Goal: Information Seeking & Learning: Learn about a topic

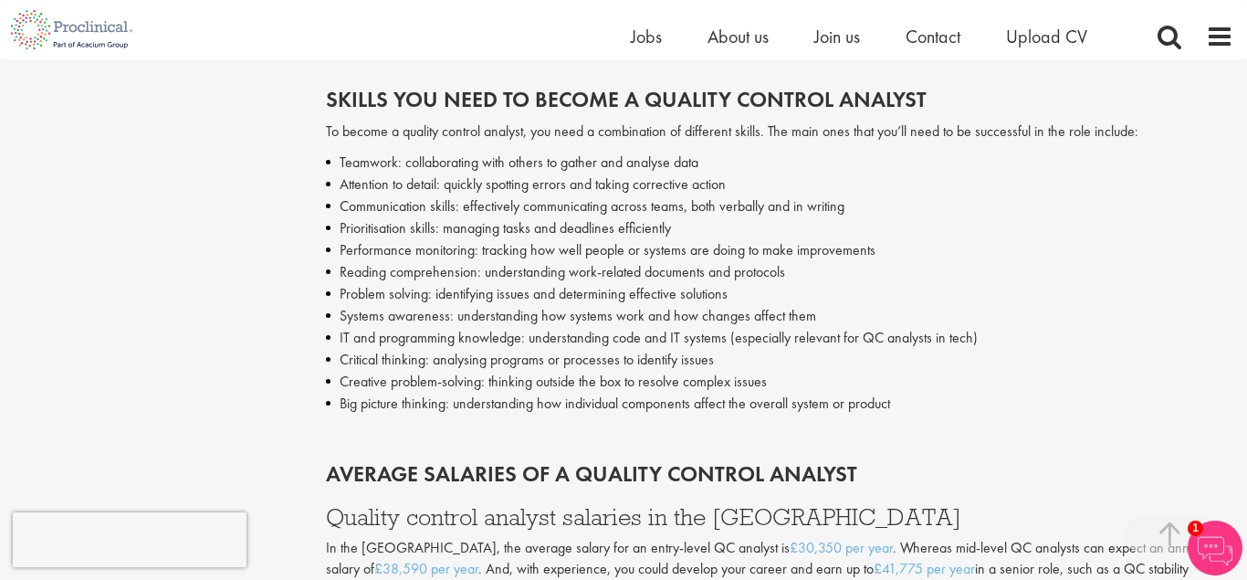
scroll to position [2800, 0]
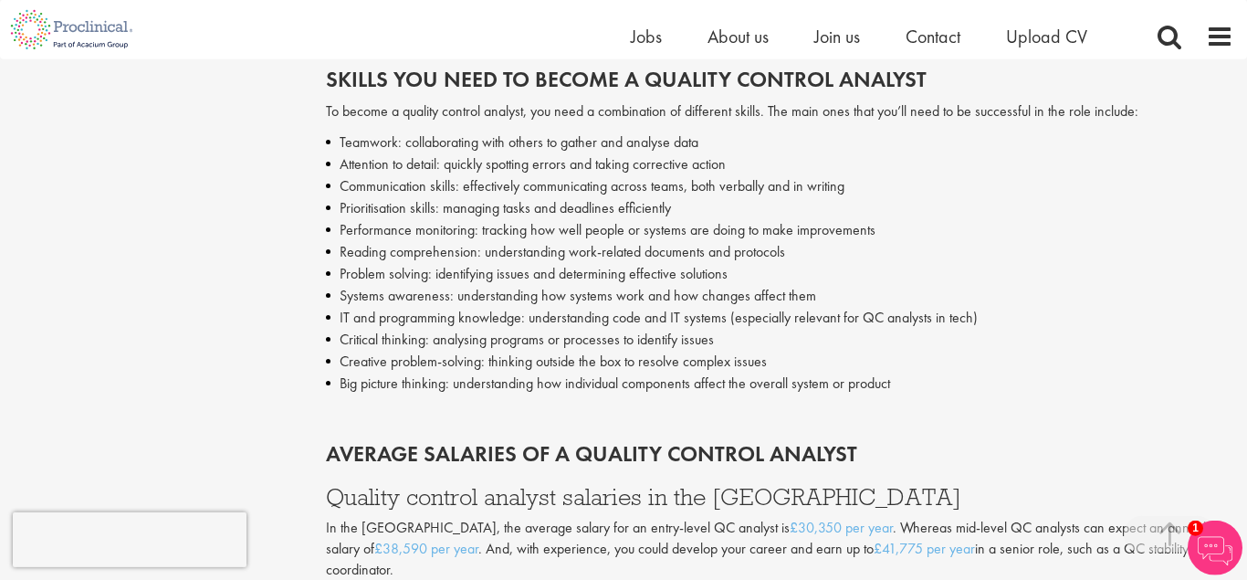
click at [968, 180] on li "Communication skills: effectively communicating across teams, both verbally and…" at bounding box center [780, 186] width 909 height 22
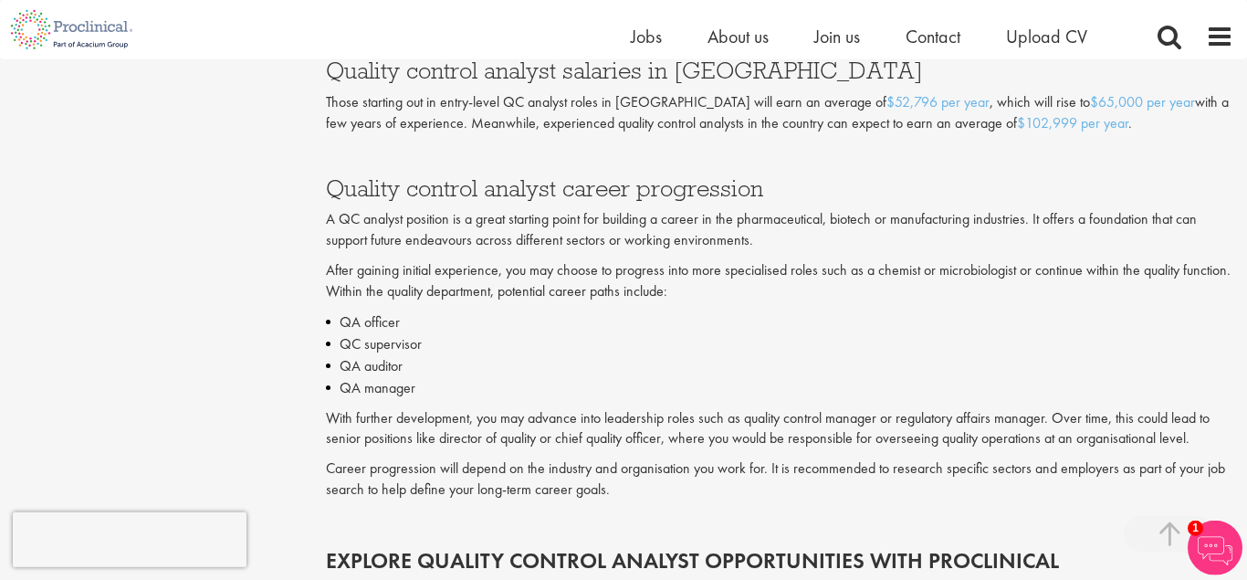
scroll to position [3647, 0]
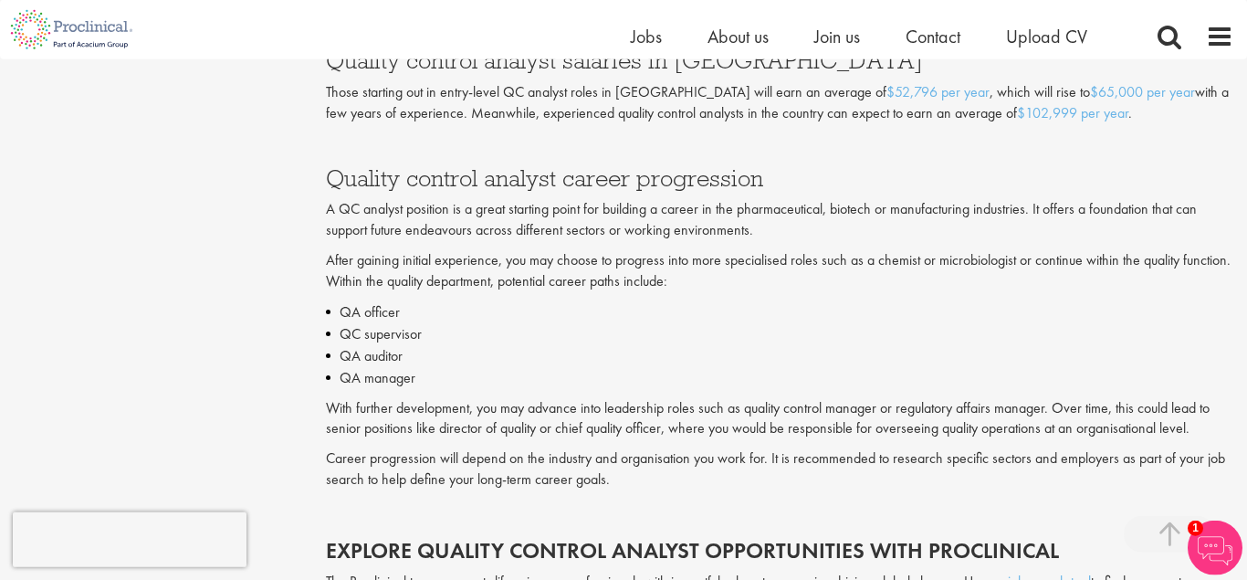
drag, startPoint x: 342, startPoint y: 287, endPoint x: 431, endPoint y: 369, distance: 121.5
copy ul "QA officer QC supervisor QA auditor QA manager"
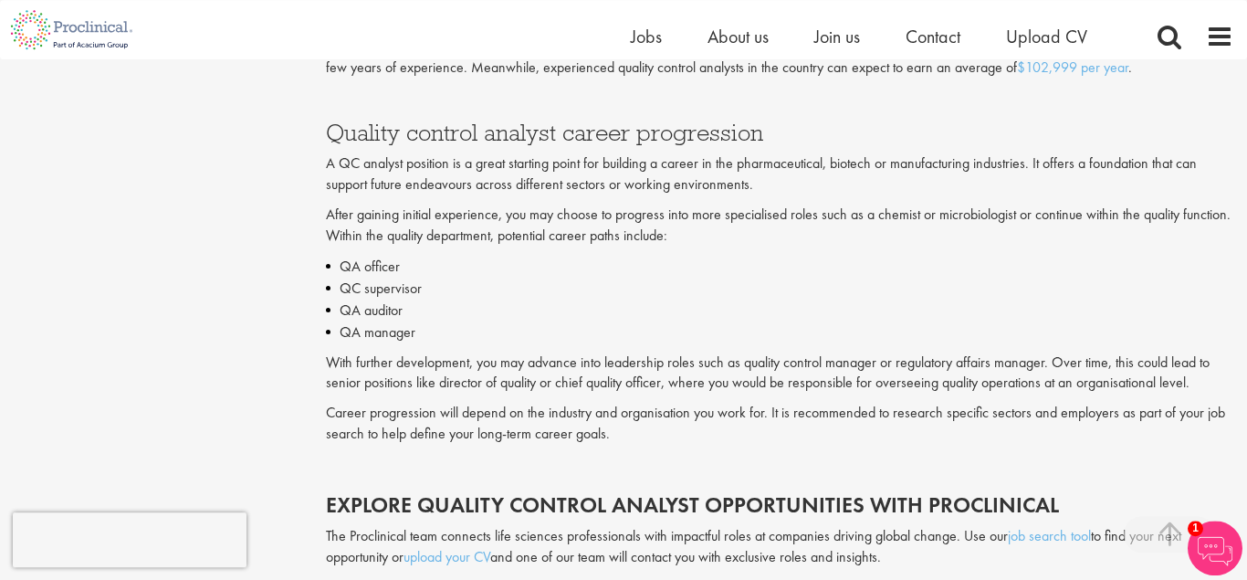
scroll to position [3723, 0]
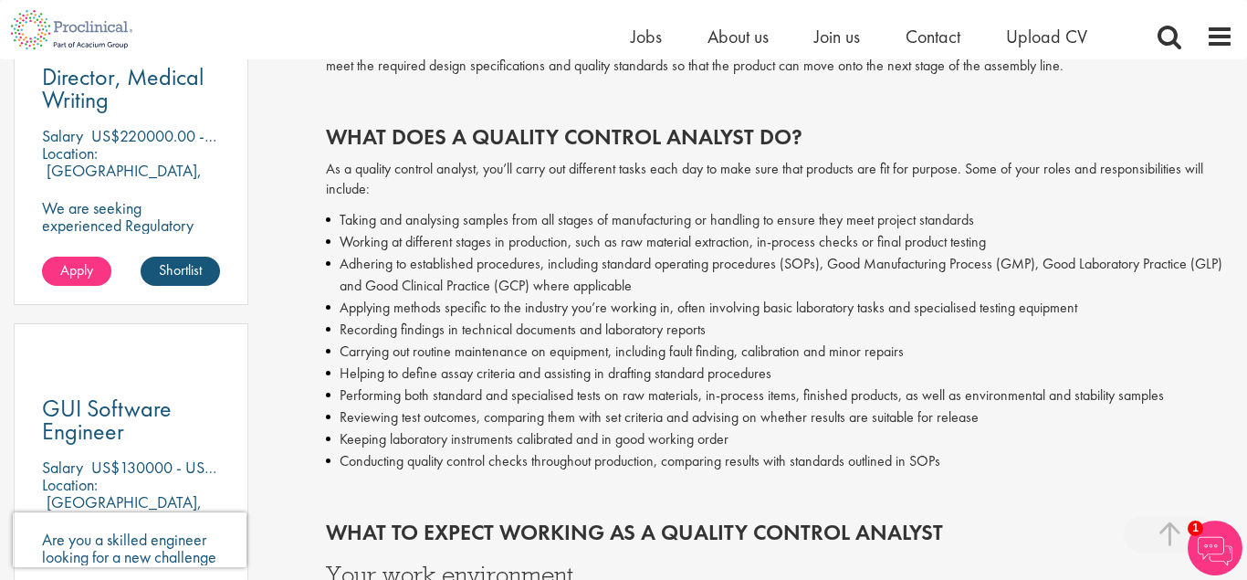
scroll to position [1116, 0]
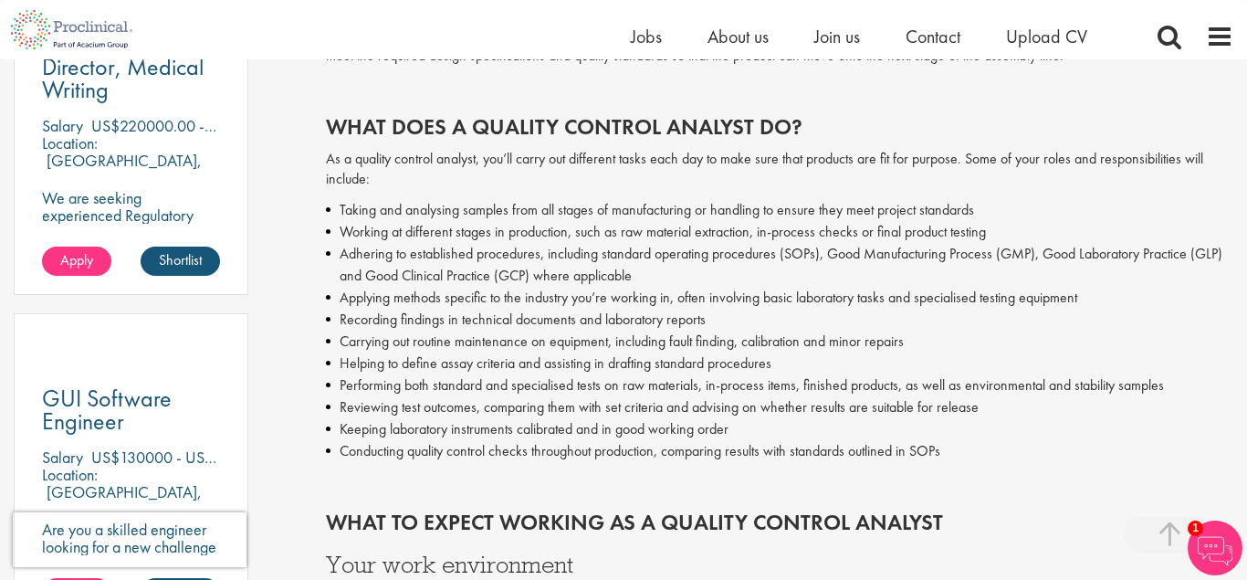
drag, startPoint x: 342, startPoint y: 425, endPoint x: 743, endPoint y: 431, distance: 400.9
click at [743, 431] on li "Keeping laboratory instruments calibrated and in good working order" at bounding box center [780, 429] width 909 height 22
copy li "Keeping laboratory instruments calibrated and in good working order"
drag, startPoint x: 350, startPoint y: 384, endPoint x: 1171, endPoint y: 386, distance: 821.0
click at [1171, 386] on li "Performing both standard and specialised tests on raw materials, in-process ite…" at bounding box center [780, 385] width 909 height 22
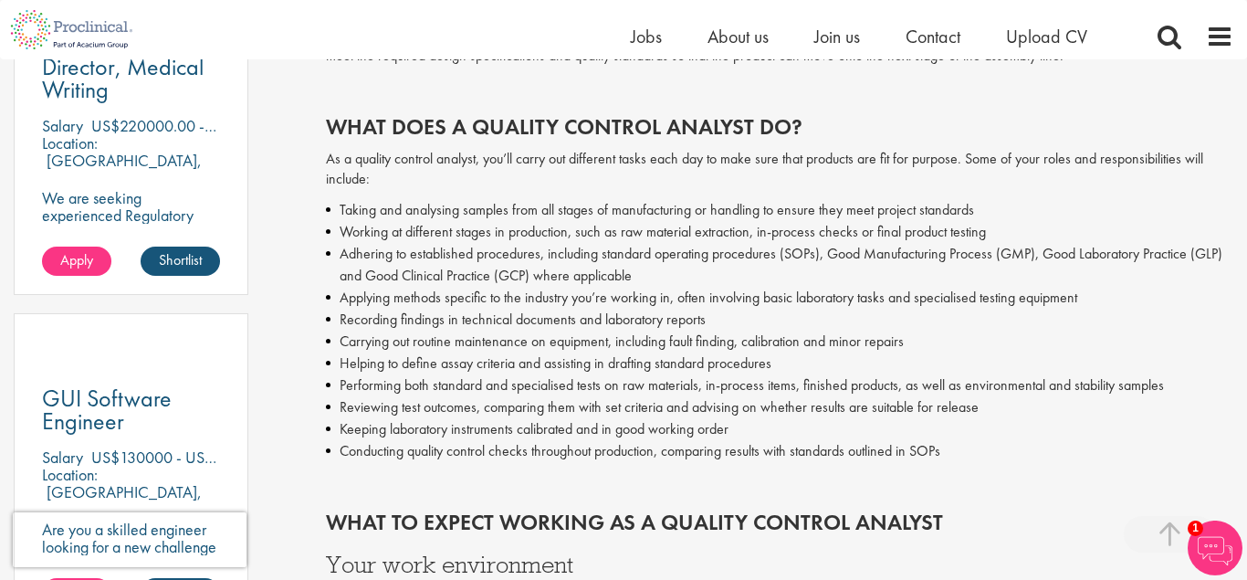
click at [365, 386] on li "Performing both standard and specialised tests on raw materials, in-process ite…" at bounding box center [780, 385] width 909 height 22
drag, startPoint x: 341, startPoint y: 389, endPoint x: 1184, endPoint y: 384, distance: 842.9
click at [1184, 384] on li "Performing both standard and specialised tests on raw materials, in-process ite…" at bounding box center [780, 385] width 909 height 22
copy li "Performing both standard and specialised tests on raw materials, in-process ite…"
click at [902, 462] on li "Conducting quality control checks throughout production, comparing results with…" at bounding box center [780, 451] width 909 height 22
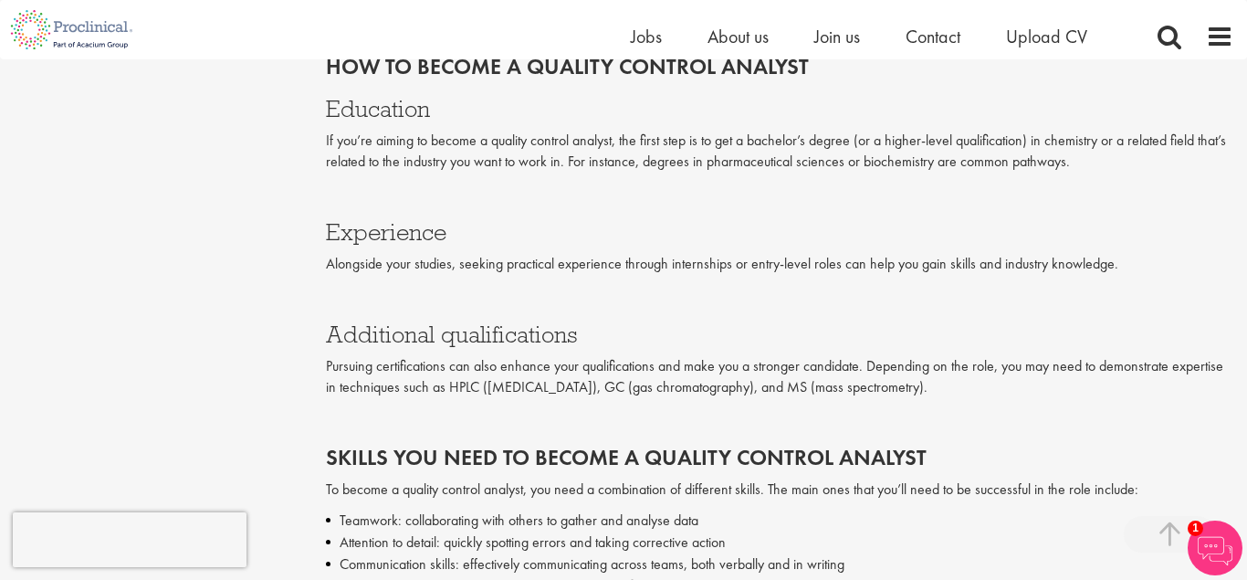
scroll to position [2468, 0]
